Goal: Information Seeking & Learning: Check status

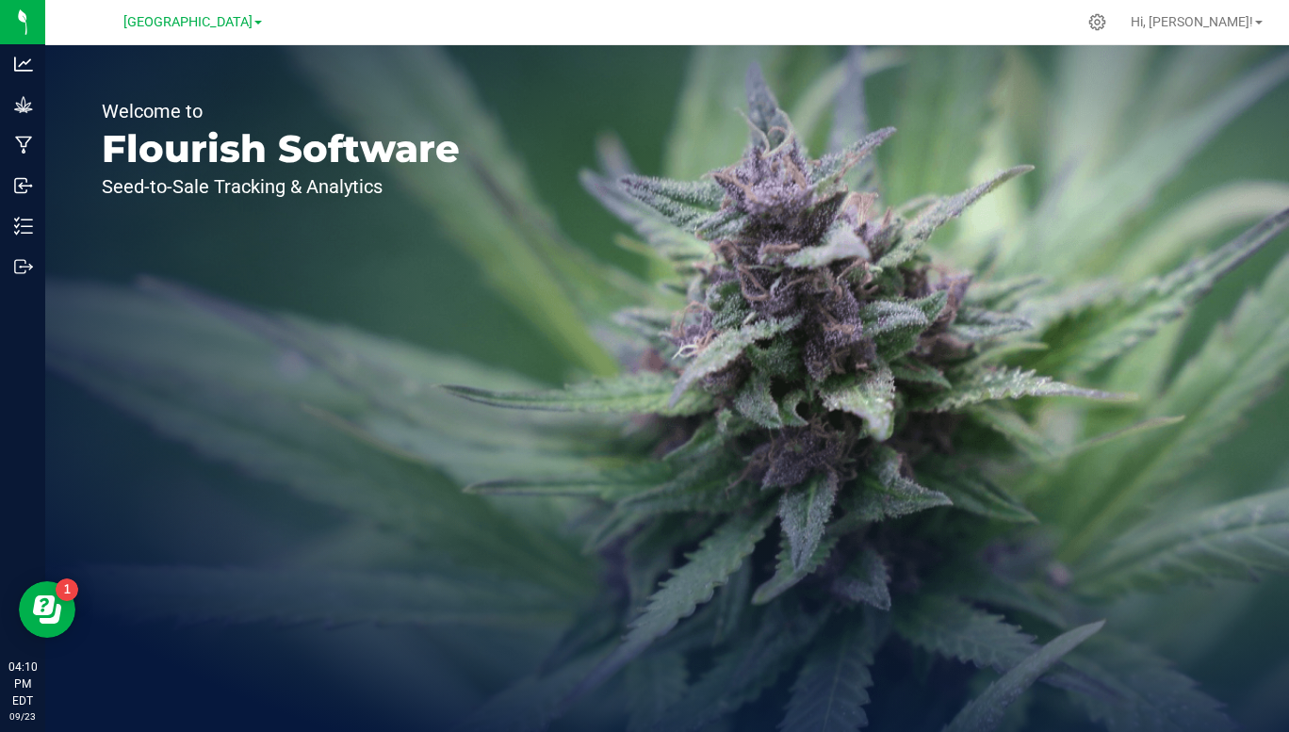
click at [253, 28] on span "[GEOGRAPHIC_DATA]" at bounding box center [187, 22] width 129 height 16
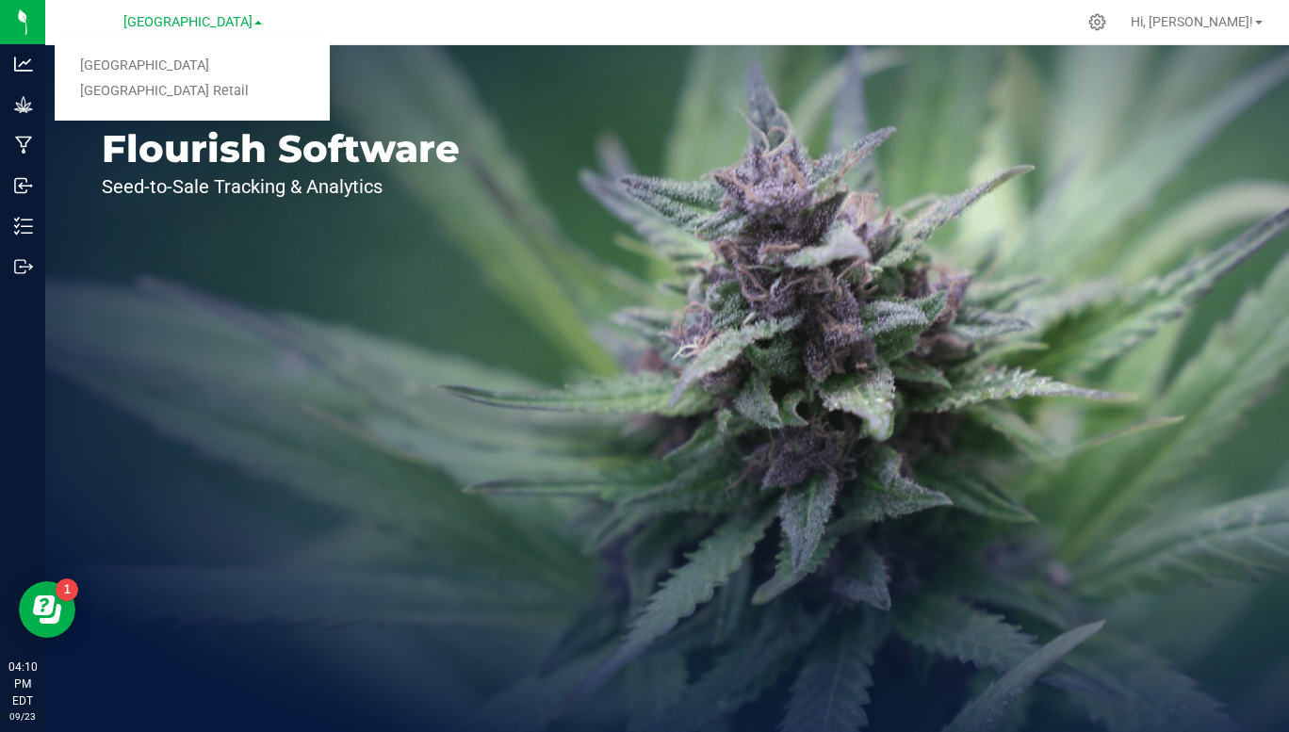
click at [201, 99] on link "[GEOGRAPHIC_DATA] Retail" at bounding box center [192, 91] width 275 height 25
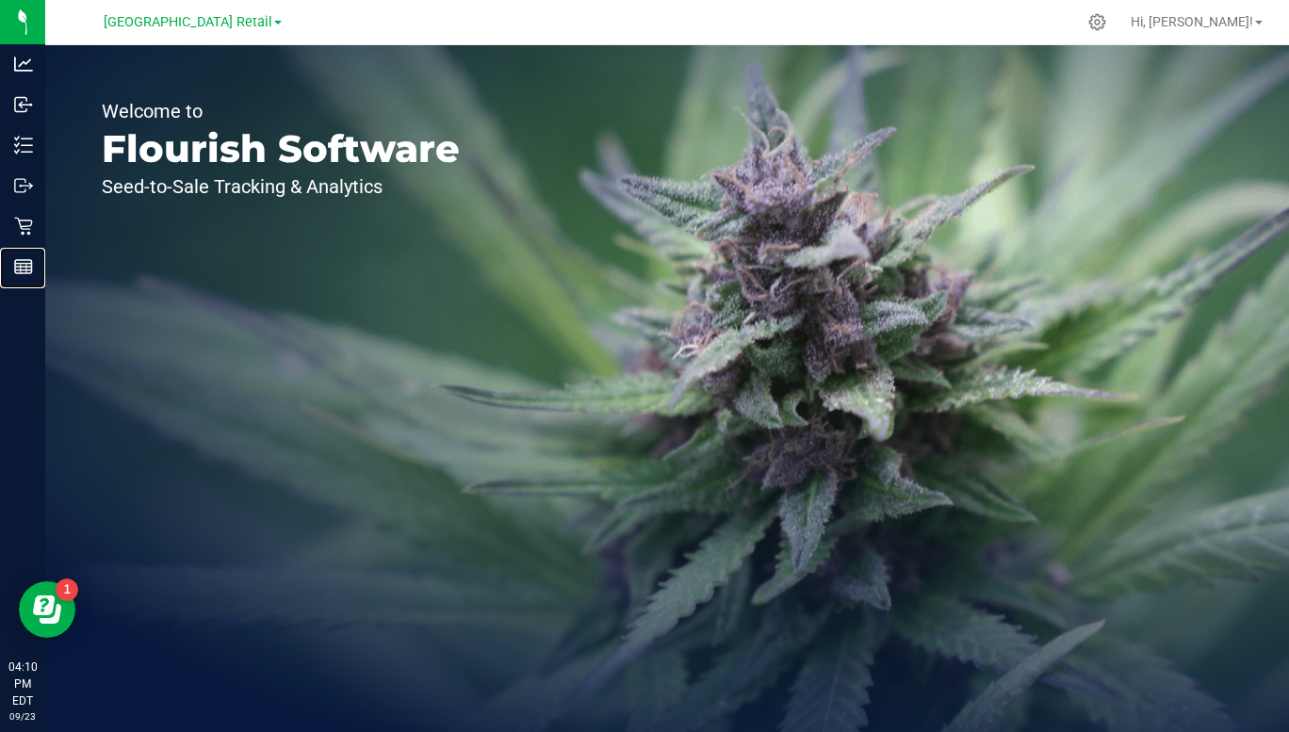
click at [20, 278] on div "Reports" at bounding box center [26, 267] width 40 height 38
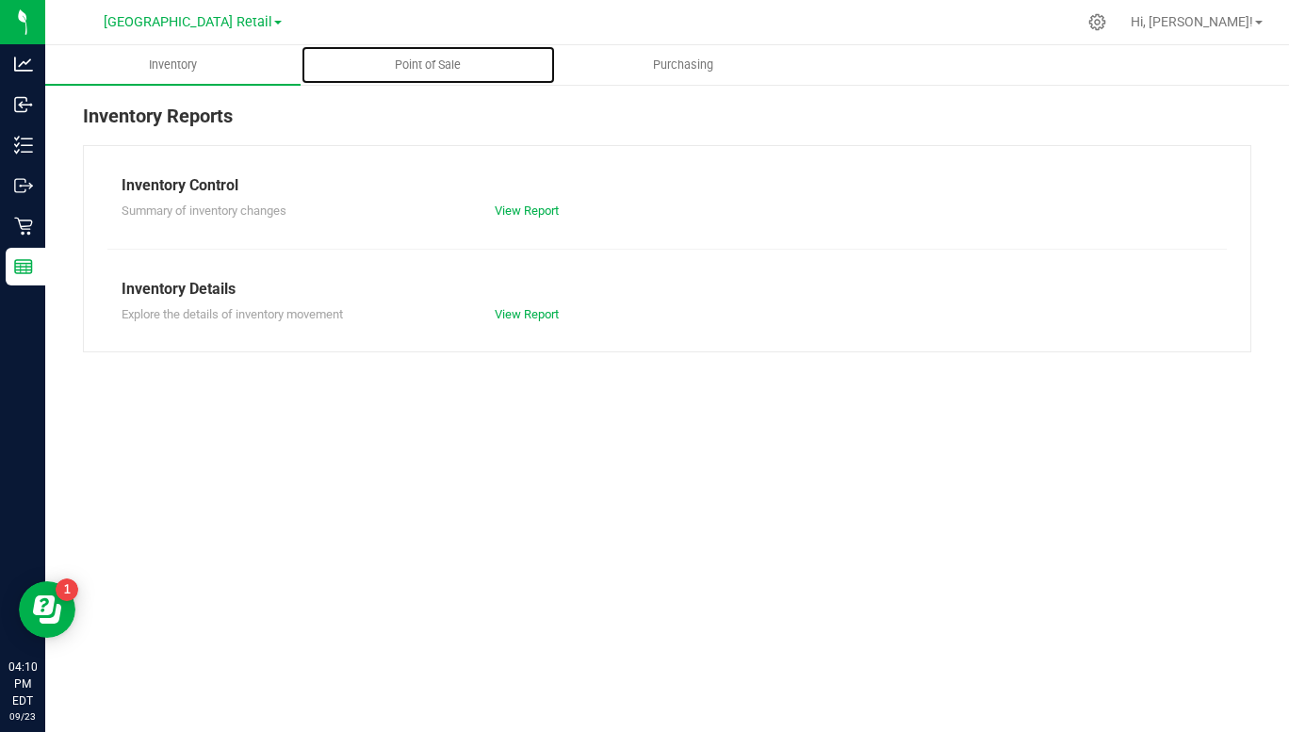
click at [429, 66] on span "Point of Sale" at bounding box center [427, 65] width 117 height 17
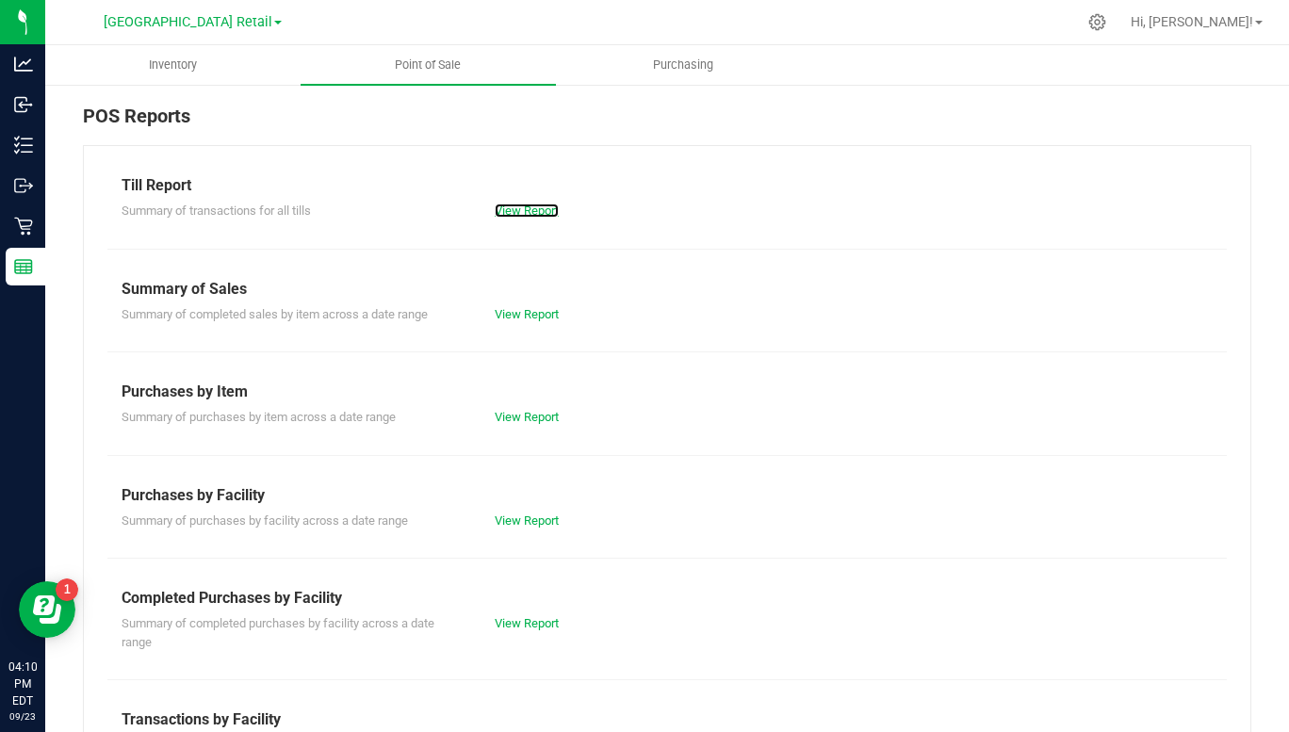
click at [530, 211] on link "View Report" at bounding box center [527, 211] width 64 height 14
